Goal: Find specific page/section: Find specific page/section

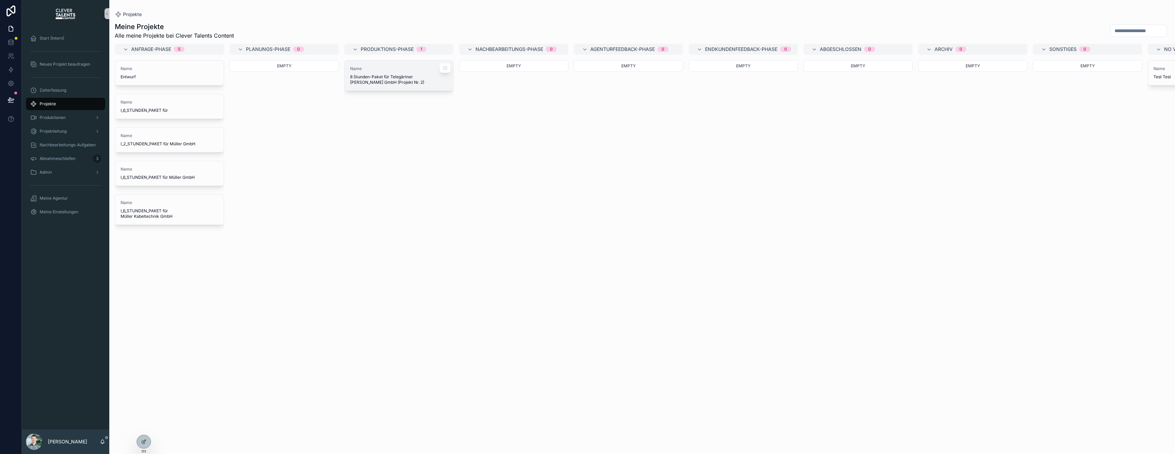
click at [389, 81] on span "8 Stunden-Paket für Telegärtner [PERSON_NAME] GmbH (Projekt Nr. 2)" at bounding box center [399, 79] width 98 height 11
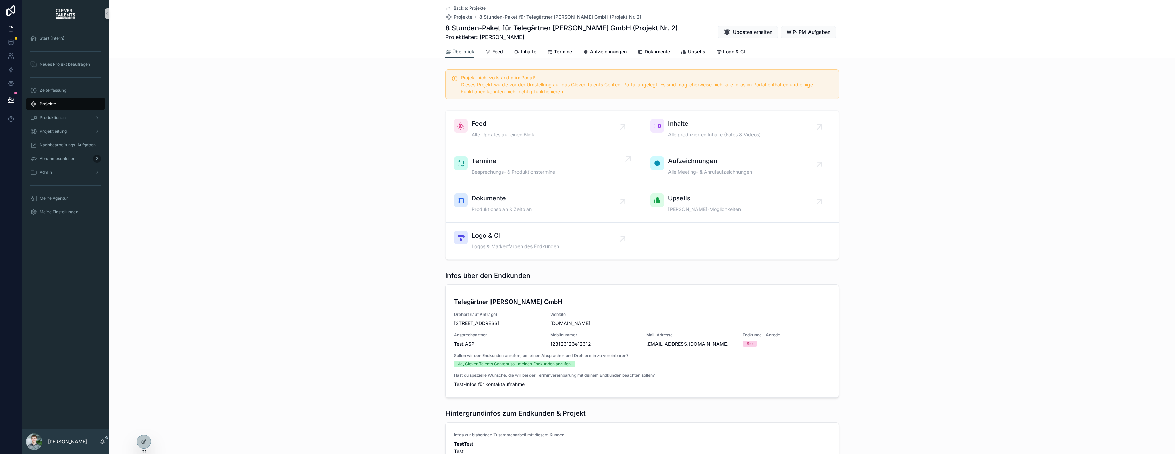
click at [535, 168] on span "Besprechungs- & Produktionstermine" at bounding box center [513, 171] width 83 height 7
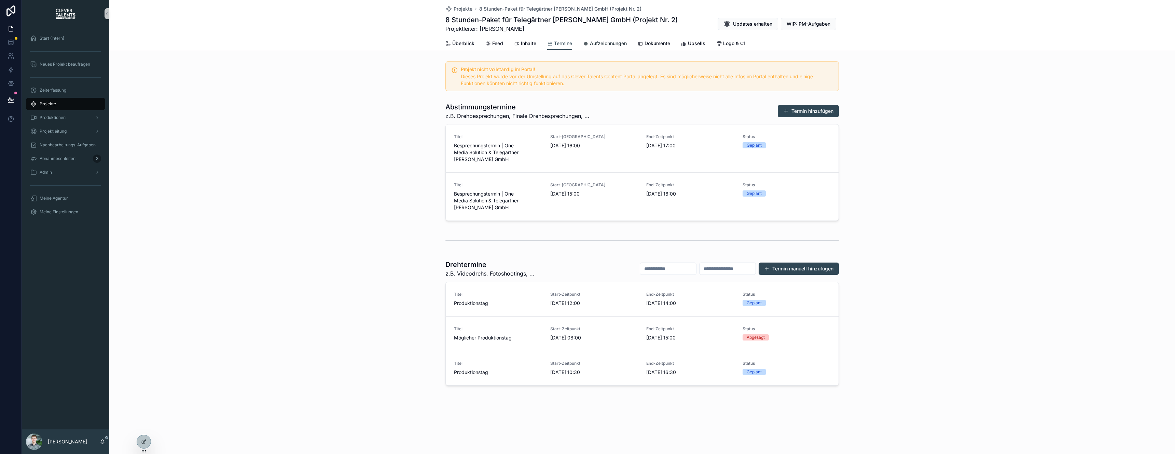
click at [605, 47] on link "Aufzeichnungen" at bounding box center [605, 44] width 44 height 14
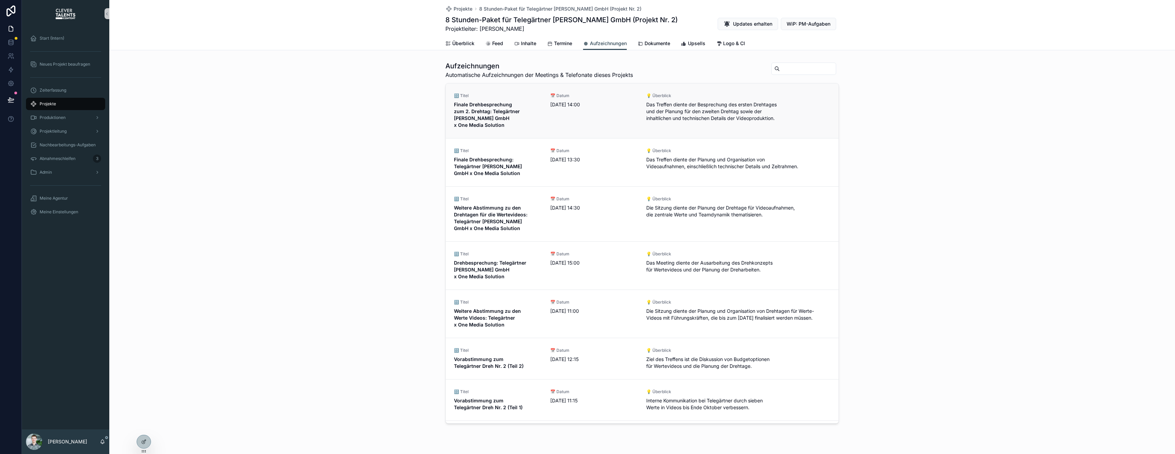
click at [625, 104] on span "[DATE] 14:00" at bounding box center [594, 104] width 88 height 7
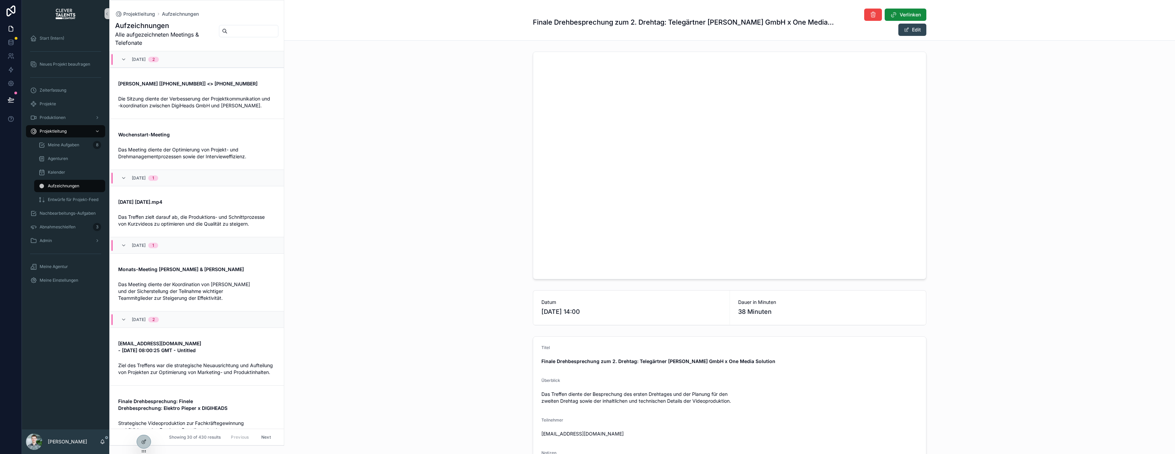
click at [459, 33] on div "Back to Projekte Aufzeichnungen Finale Drehbesprechung zum 2. Drehtag: Telegärt…" at bounding box center [729, 20] width 891 height 41
